Goal: Information Seeking & Learning: Learn about a topic

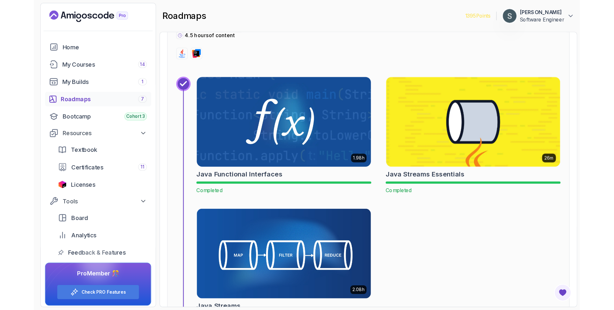
scroll to position [2560, 0]
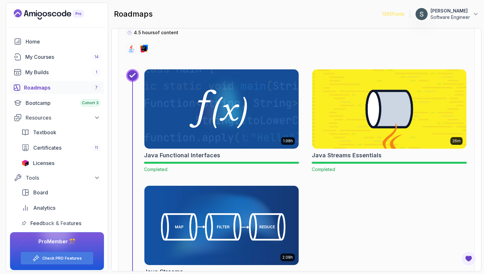
click at [228, 208] on img at bounding box center [221, 225] width 162 height 83
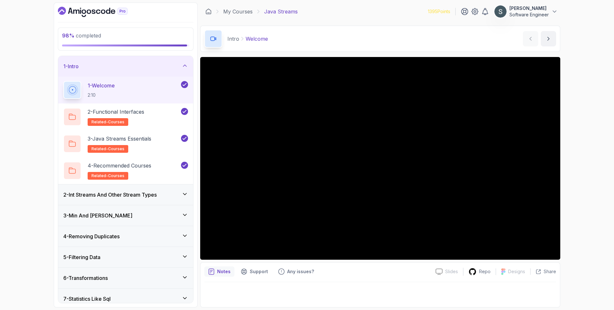
click at [110, 68] on div "1 - Intro" at bounding box center [125, 66] width 125 height 8
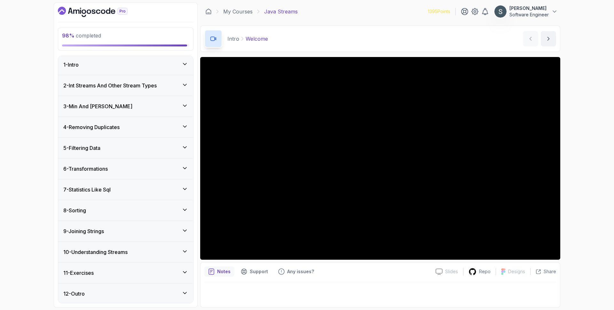
scroll to position [3, 0]
click at [128, 273] on div "11 - Exercises" at bounding box center [125, 272] width 125 height 8
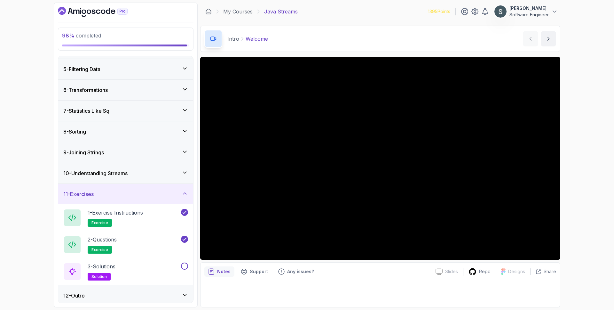
scroll to position [83, 0]
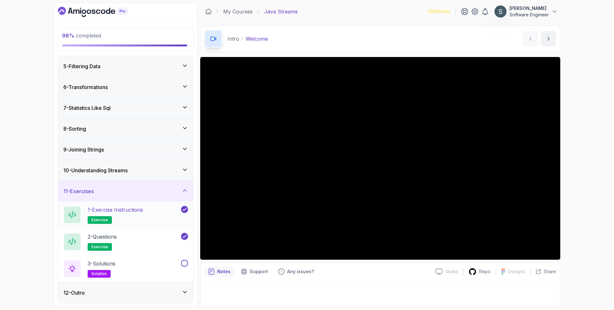
click at [147, 212] on div "1 - Exercise Instructions exercise" at bounding box center [121, 215] width 116 height 18
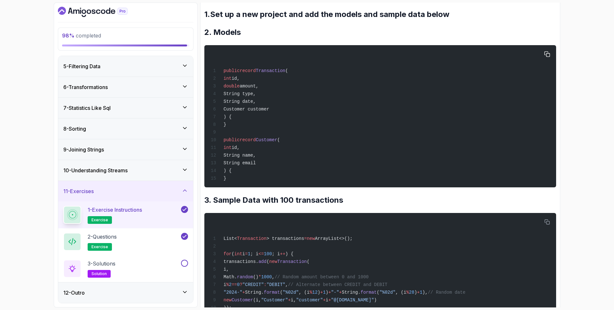
scroll to position [162, 0]
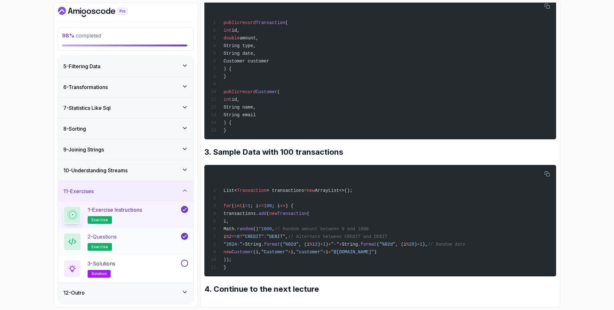
click at [123, 243] on div "2 - Questions exercise" at bounding box center [121, 242] width 116 height 18
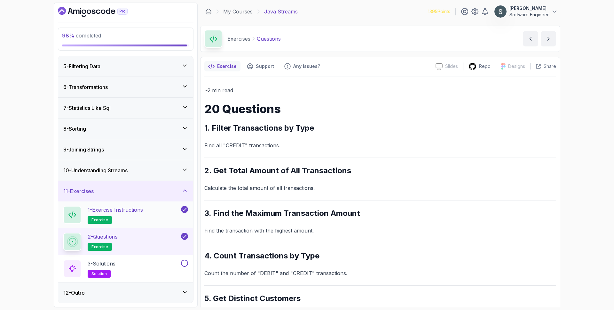
click at [116, 217] on h2 "1 - Exercise Instructions exercise" at bounding box center [115, 215] width 55 height 18
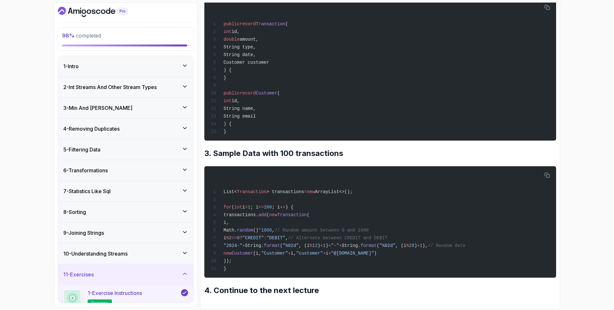
click at [139, 88] on h3 "2 - Int Streams And Other Stream Types" at bounding box center [109, 87] width 93 height 8
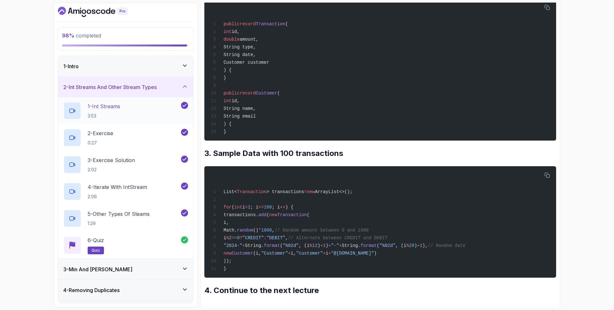
click at [145, 110] on div "1 - Int Streams 3:53" at bounding box center [121, 111] width 116 height 18
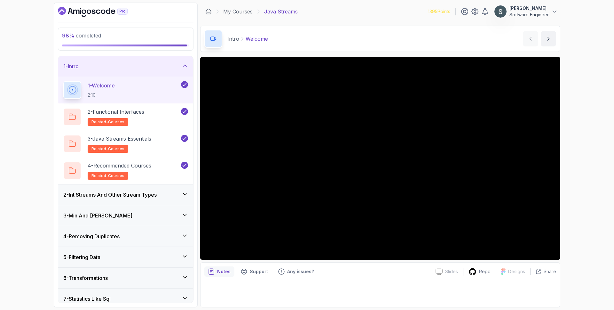
click at [143, 69] on div "1 - Intro" at bounding box center [125, 66] width 125 height 8
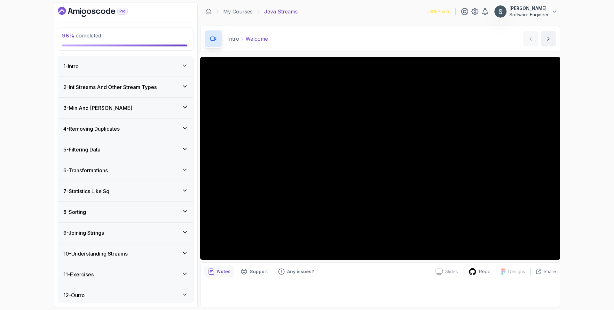
click at [152, 87] on h3 "2 - Int Streams And Other Stream Types" at bounding box center [109, 87] width 93 height 8
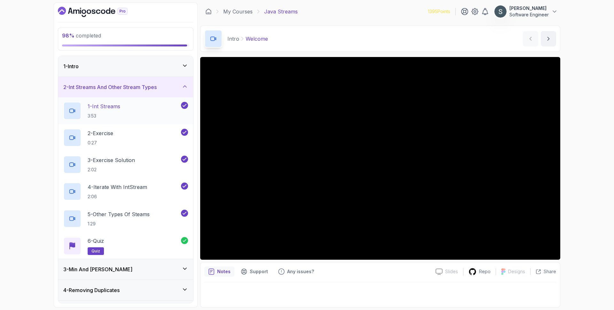
click at [137, 113] on div "1 - Int Streams 3:53" at bounding box center [121, 111] width 116 height 18
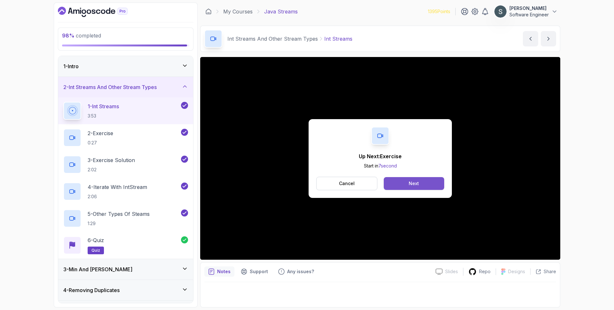
click at [401, 182] on button "Next" at bounding box center [414, 183] width 60 height 13
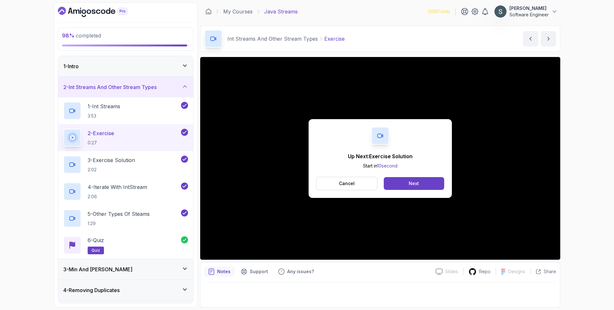
click at [491, 177] on div "Up Next: Exercise Solution Start in 10 second Cancel Next" at bounding box center [380, 158] width 360 height 202
click at [417, 190] on div "Up Next: Exercise Solution Start in 9 second Cancel Next" at bounding box center [380, 158] width 143 height 79
click at [417, 187] on button "Next" at bounding box center [414, 183] width 60 height 13
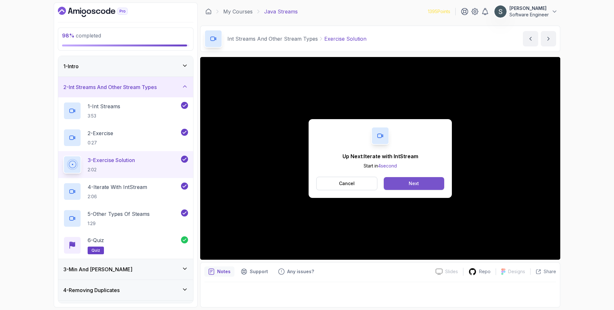
click at [432, 184] on button "Next" at bounding box center [414, 183] width 60 height 13
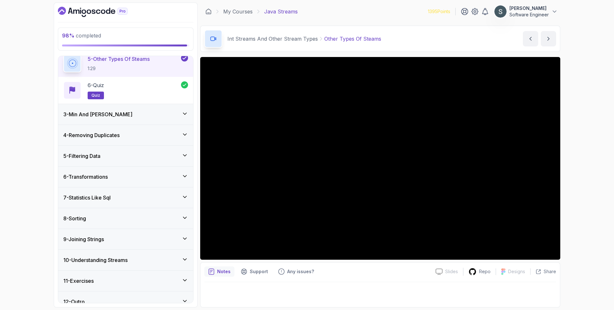
scroll to position [155, 0]
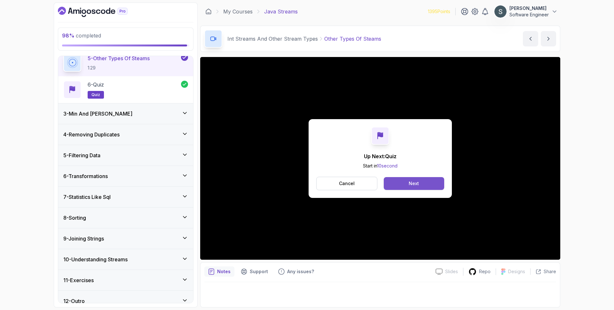
click at [431, 181] on button "Next" at bounding box center [414, 183] width 60 height 13
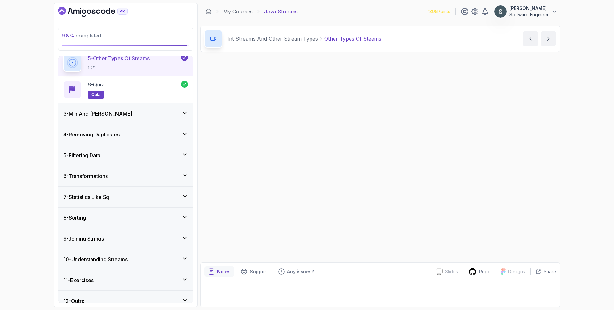
scroll to position [160, 0]
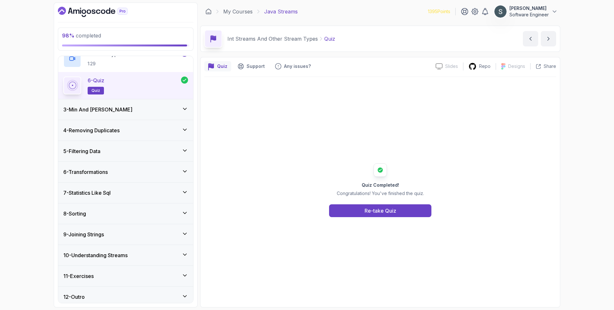
click at [148, 108] on div "3 - Min And Max" at bounding box center [125, 110] width 125 height 8
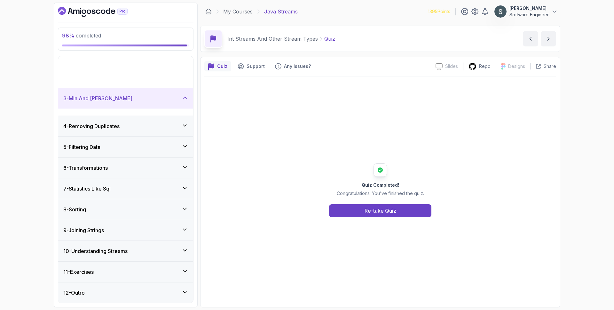
scroll to position [3, 0]
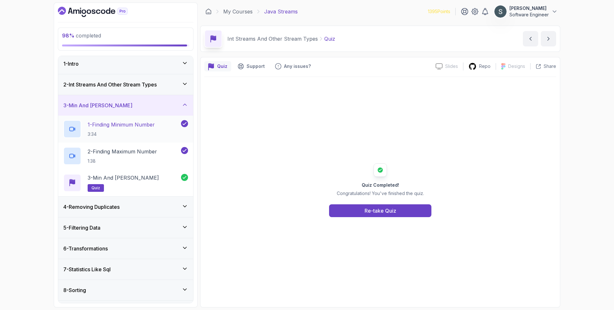
click at [153, 123] on p "1 - Finding Minimum Number" at bounding box center [121, 125] width 67 height 8
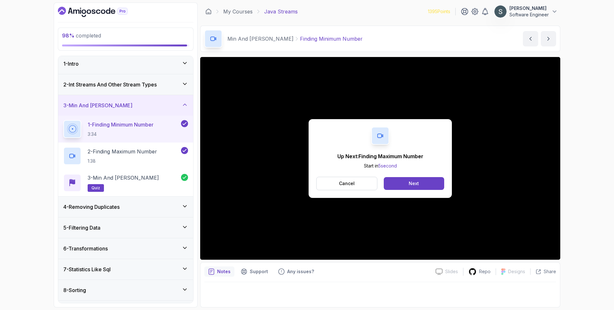
click at [139, 127] on p "1 - Finding Minimum Number" at bounding box center [121, 125] width 66 height 8
click at [338, 183] on button "Cancel" at bounding box center [346, 183] width 61 height 13
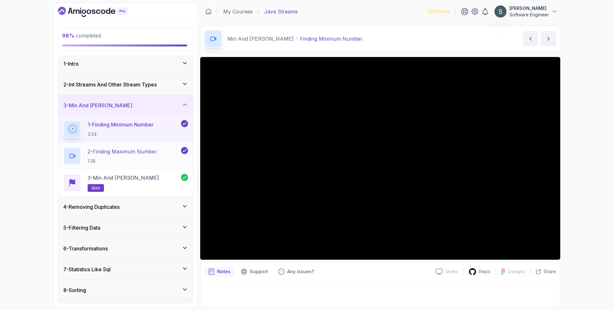
click at [142, 161] on p "1:38" at bounding box center [122, 161] width 69 height 6
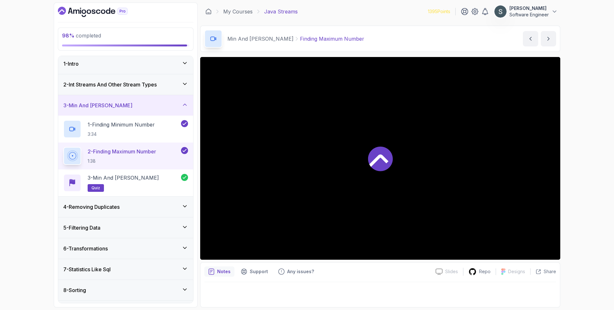
click at [144, 158] on p "1:38" at bounding box center [122, 161] width 68 height 6
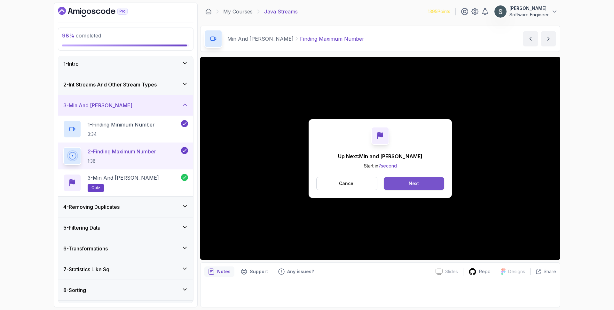
click at [426, 184] on button "Next" at bounding box center [414, 183] width 60 height 13
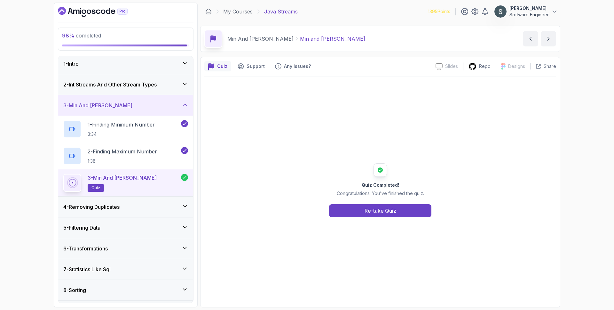
click at [120, 209] on h3 "4 - Removing Duplicates" at bounding box center [91, 207] width 56 height 8
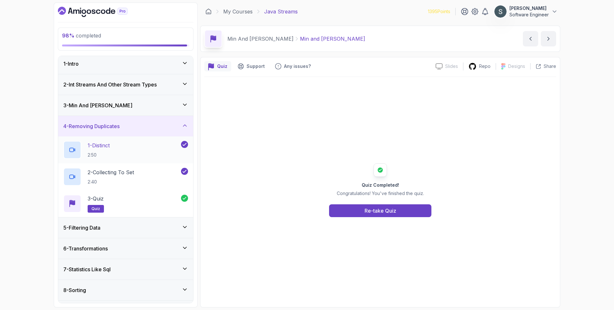
click at [127, 144] on div "1 - Distinct 2:50" at bounding box center [121, 150] width 116 height 18
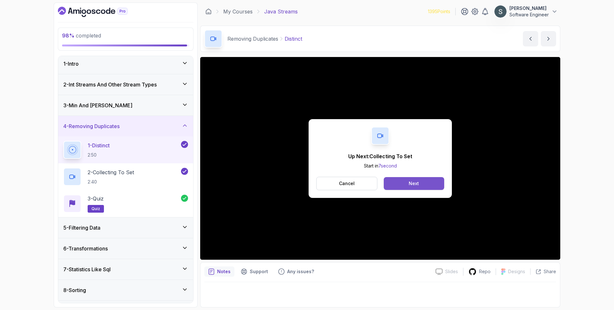
click at [416, 184] on div "Next" at bounding box center [414, 183] width 10 height 6
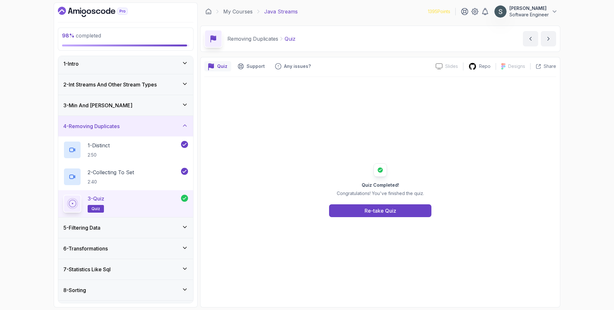
click at [137, 130] on div "4 - Removing Duplicates" at bounding box center [125, 126] width 125 height 8
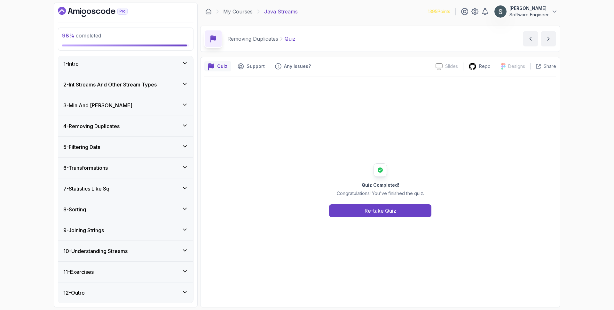
click at [132, 148] on div "5 - Filtering Data" at bounding box center [125, 147] width 125 height 8
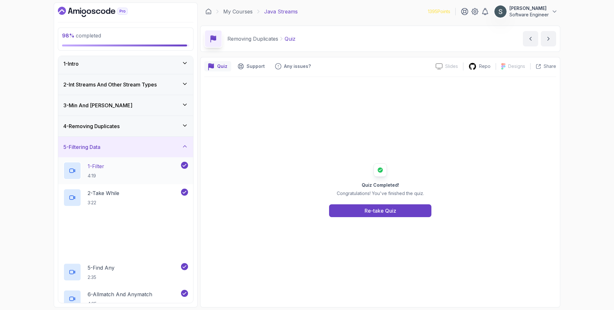
click at [136, 167] on div "1 - Filter 4:19" at bounding box center [121, 171] width 116 height 18
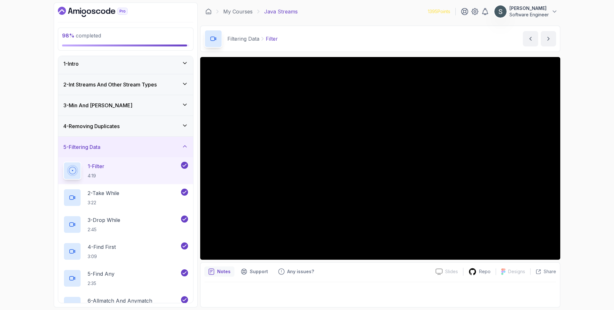
click at [250, 55] on main "My Courses Java Streams 1395 Points Supriya Malhotra Software Engineer 8 - Filt…" at bounding box center [380, 155] width 360 height 305
click at [147, 188] on div "2 - Take While 3:22" at bounding box center [125, 197] width 135 height 27
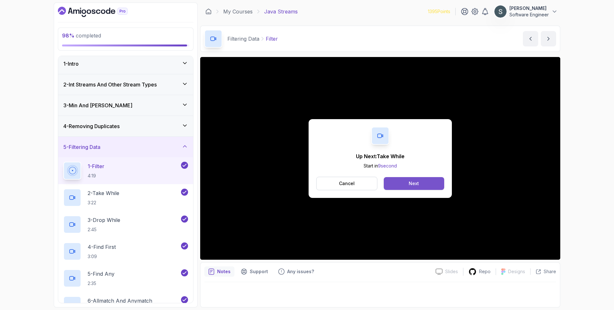
click at [410, 182] on div "Next" at bounding box center [414, 183] width 10 height 6
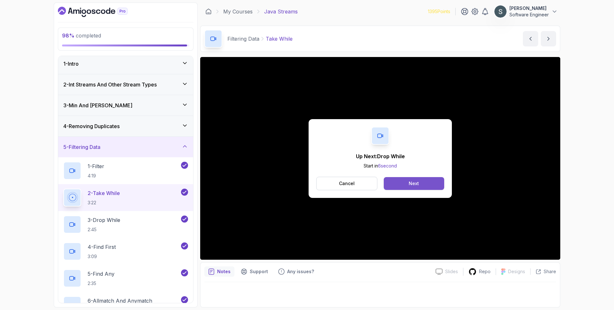
click at [435, 185] on button "Next" at bounding box center [414, 183] width 60 height 13
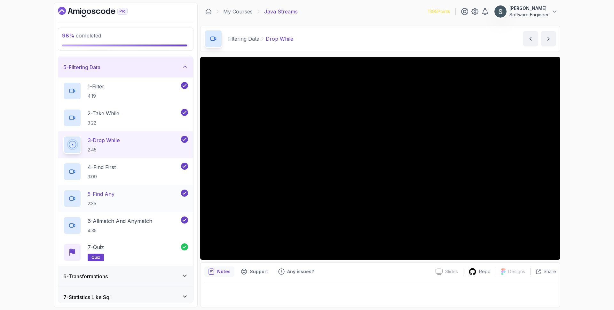
scroll to position [88, 0]
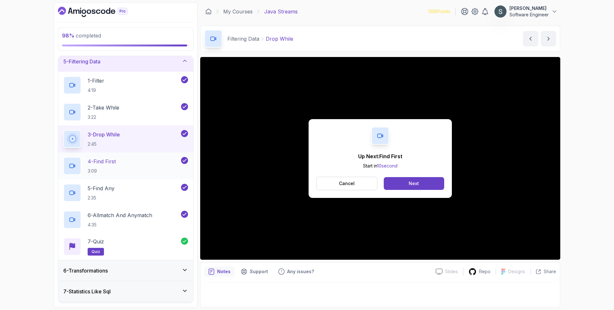
click at [124, 163] on div "4 - Find First 3:09" at bounding box center [121, 166] width 116 height 18
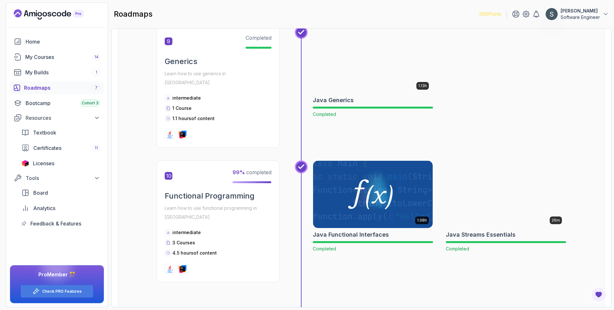
scroll to position [1243, 0]
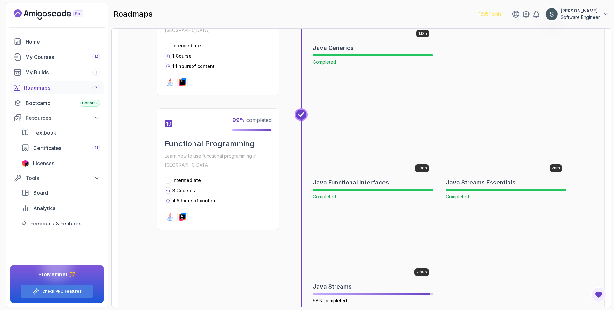
scroll to position [1243, 0]
